Goal: Feedback & Contribution: Contribute content

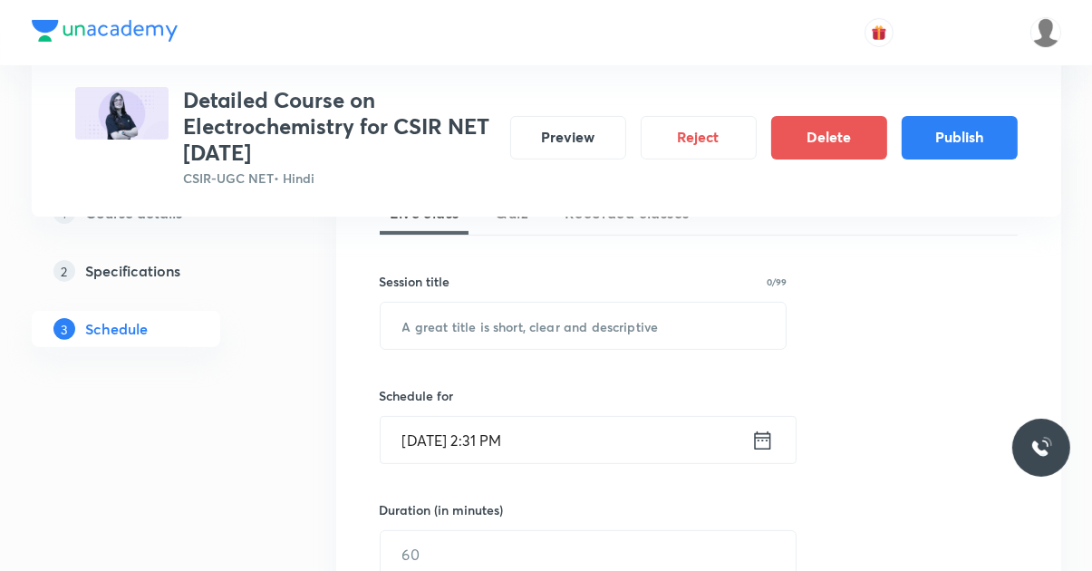
scroll to position [451, 0]
click at [588, 143] on button "Preview" at bounding box center [568, 138] width 116 height 44
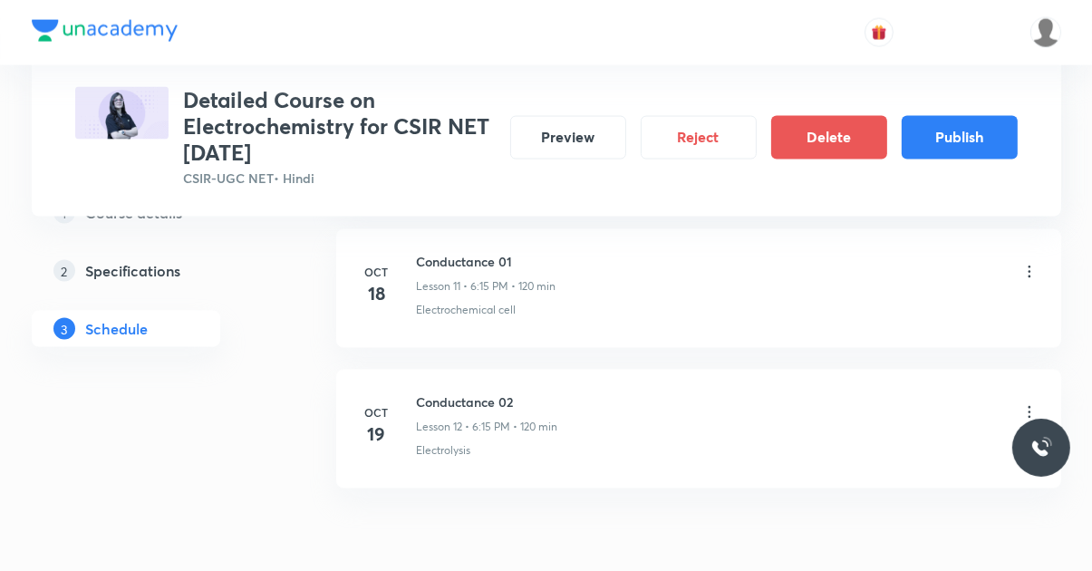
scroll to position [2467, 0]
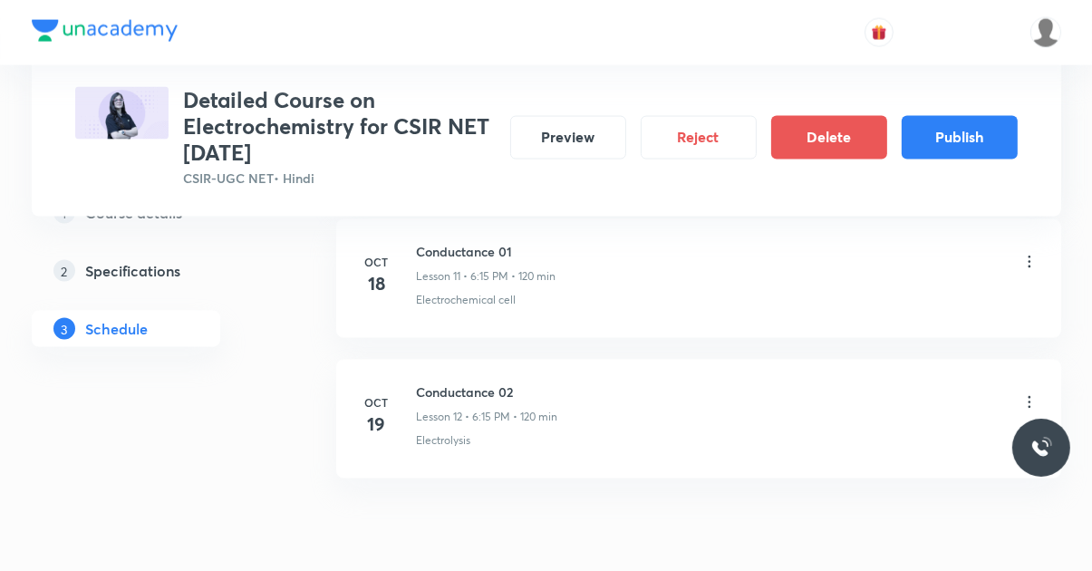
click at [682, 138] on button "Publish" at bounding box center [960, 138] width 116 height 44
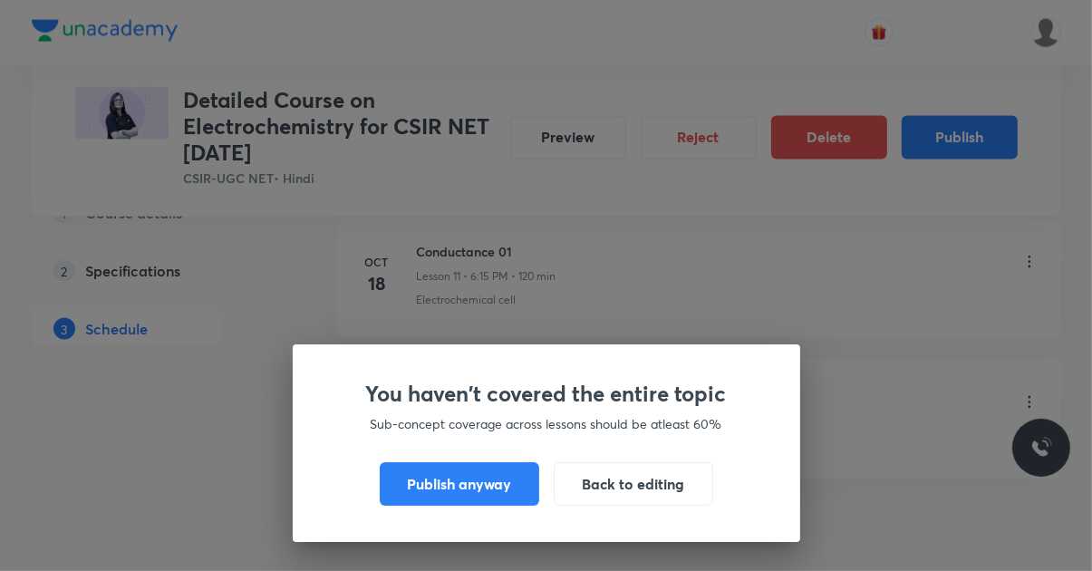
click at [425, 506] on button "Publish anyway" at bounding box center [460, 484] width 160 height 44
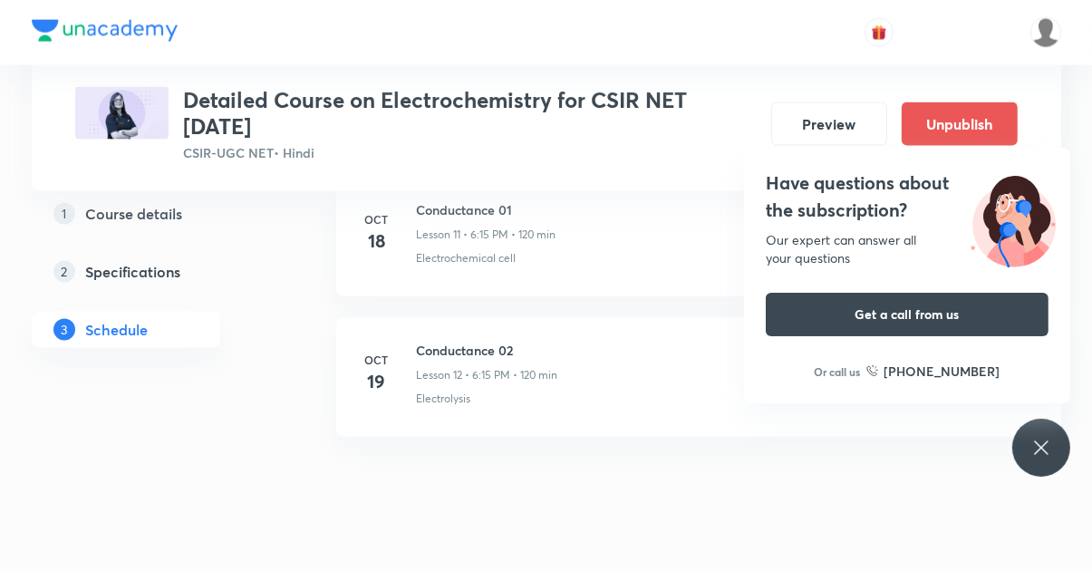
scroll to position [2424, 0]
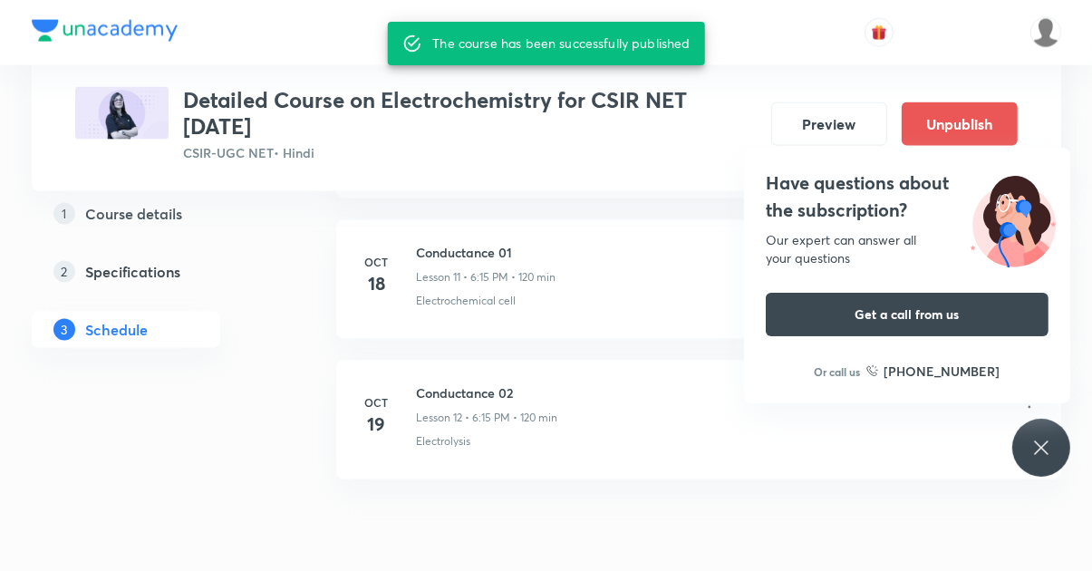
click at [682, 115] on button "Preview" at bounding box center [829, 124] width 116 height 44
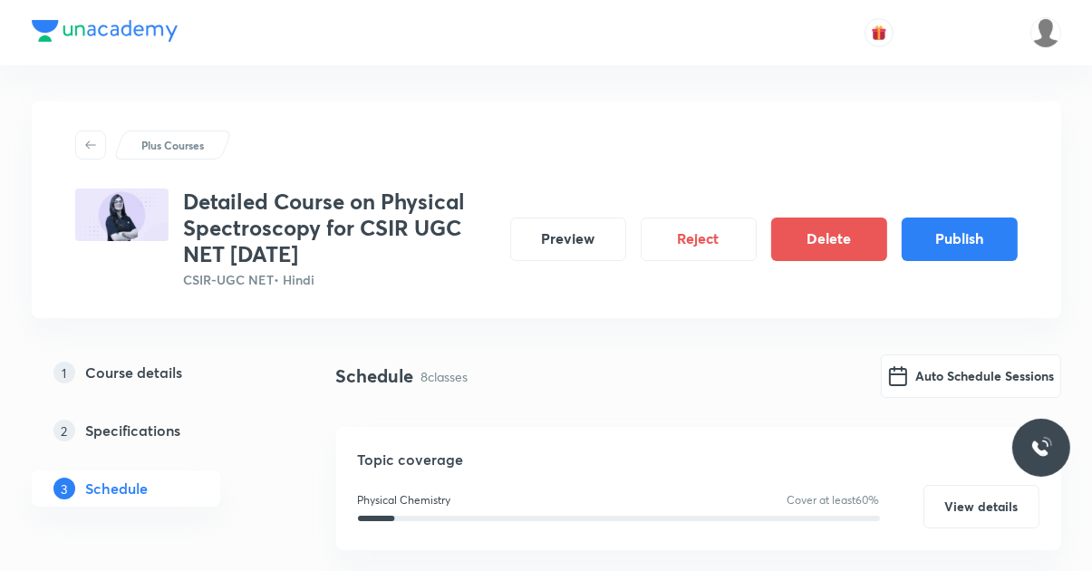
click at [969, 244] on button "Publish" at bounding box center [960, 240] width 116 height 44
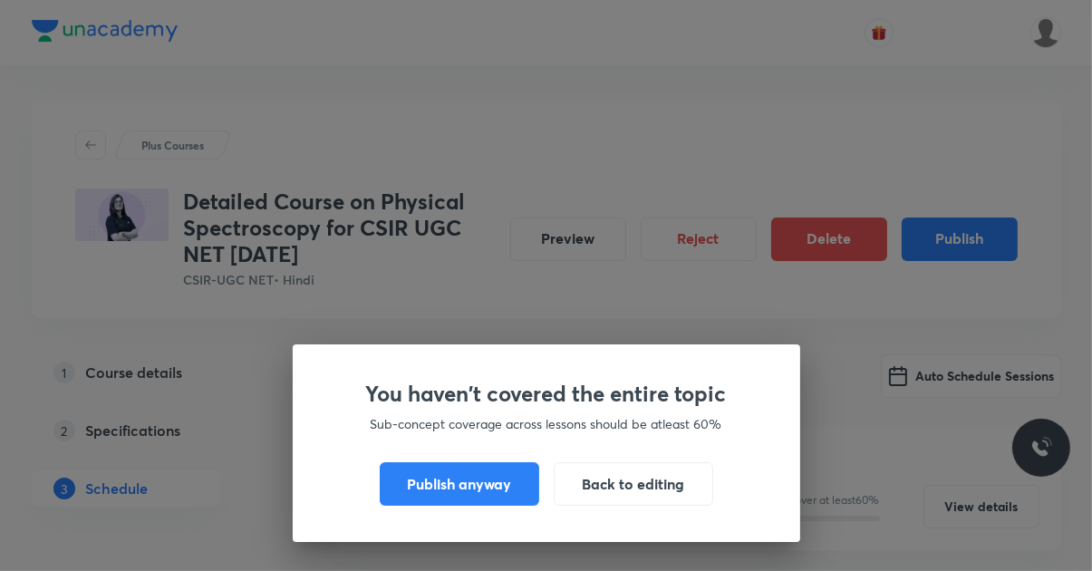
click at [421, 489] on button "Publish anyway" at bounding box center [460, 484] width 160 height 44
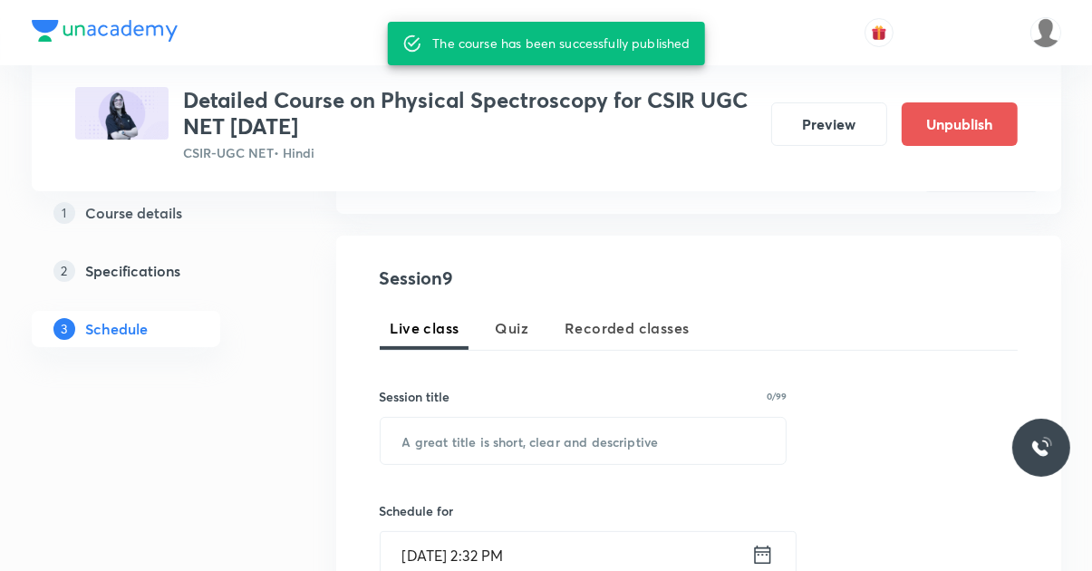
scroll to position [290, 0]
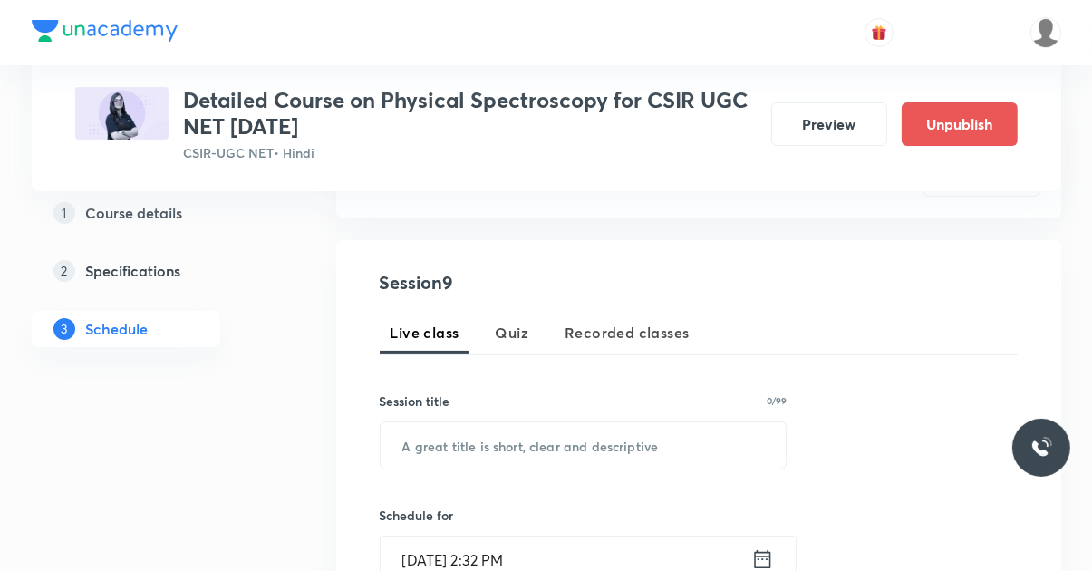
click at [836, 127] on button "Preview" at bounding box center [829, 124] width 116 height 44
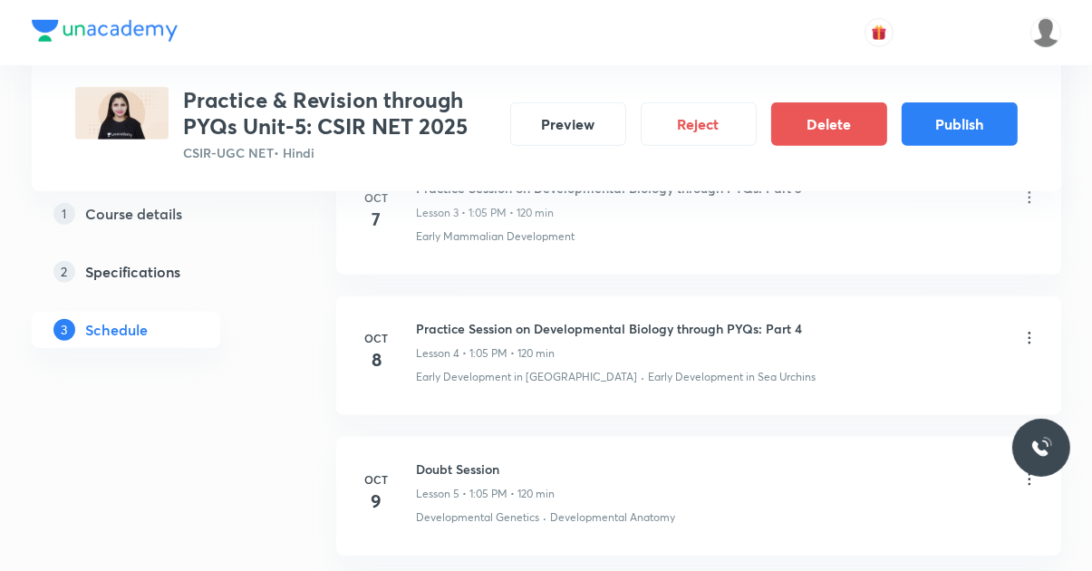
scroll to position [1381, 0]
click at [971, 131] on button "Publish" at bounding box center [960, 124] width 116 height 44
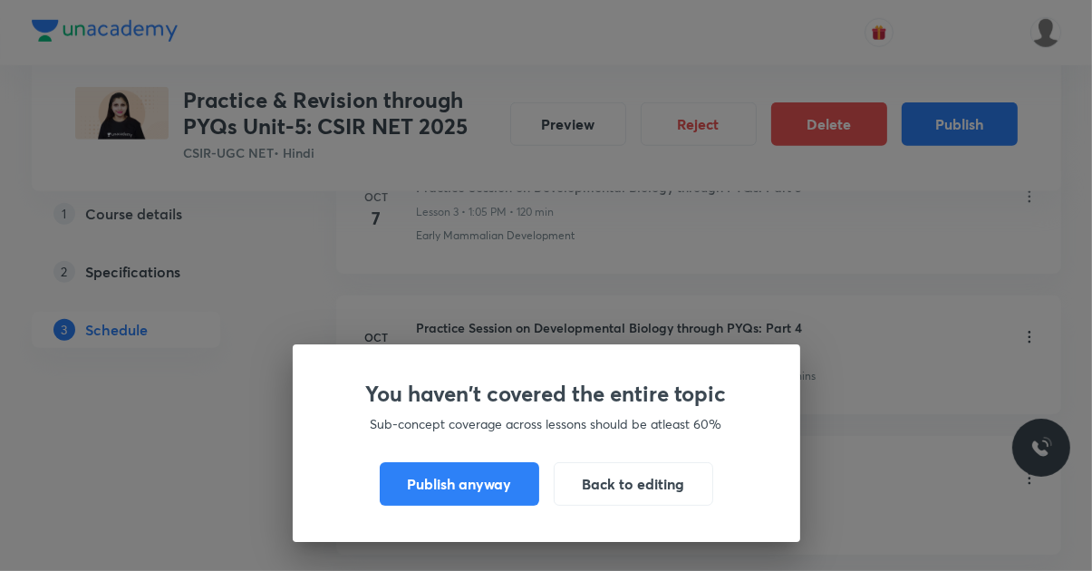
click at [470, 506] on button "Publish anyway" at bounding box center [460, 484] width 160 height 44
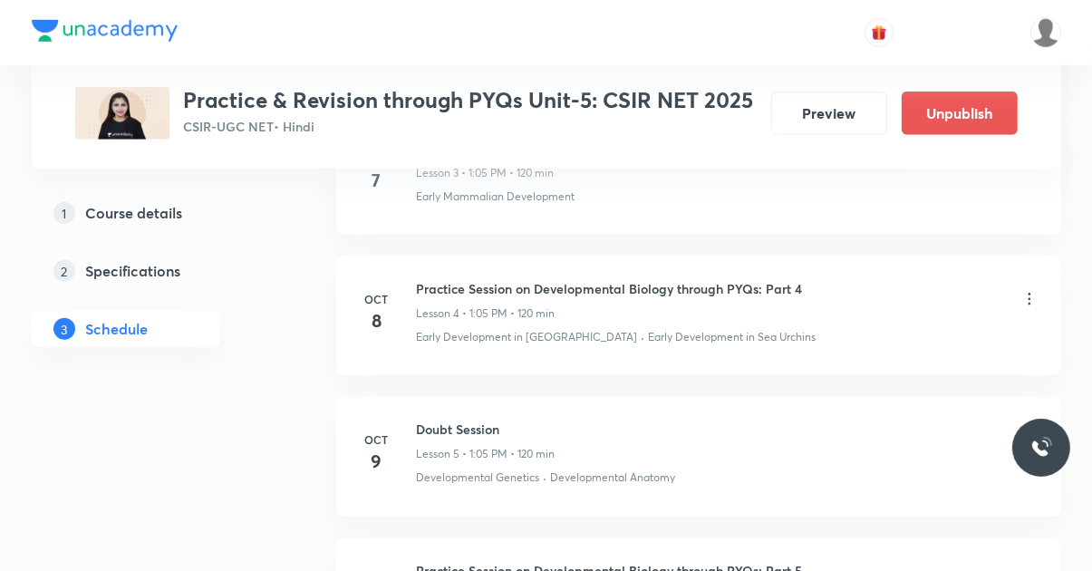
scroll to position [1359, 0]
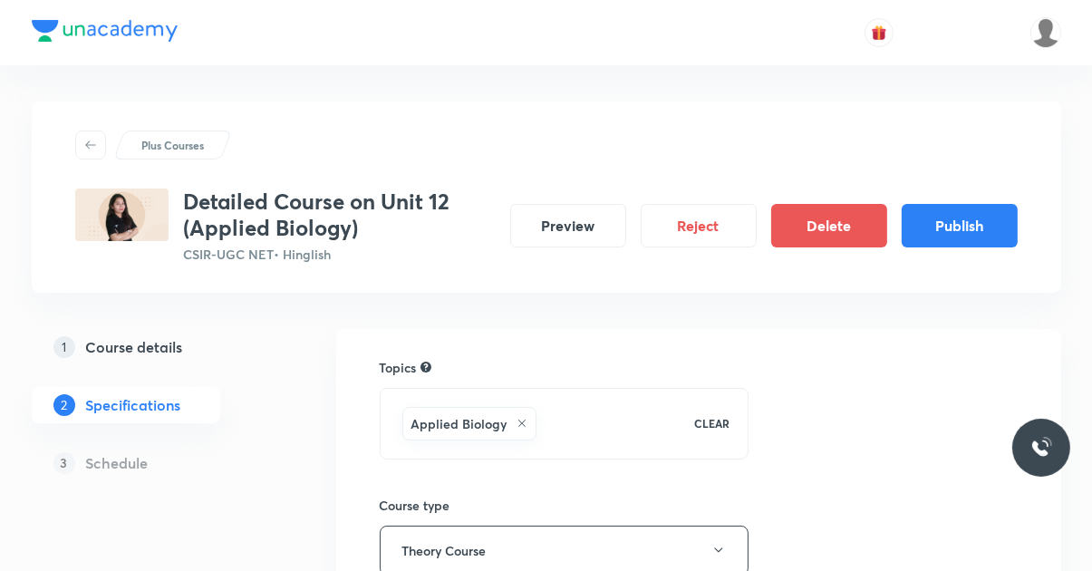
click at [704, 234] on button "Reject" at bounding box center [699, 226] width 116 height 44
